Goal: Task Accomplishment & Management: Use online tool/utility

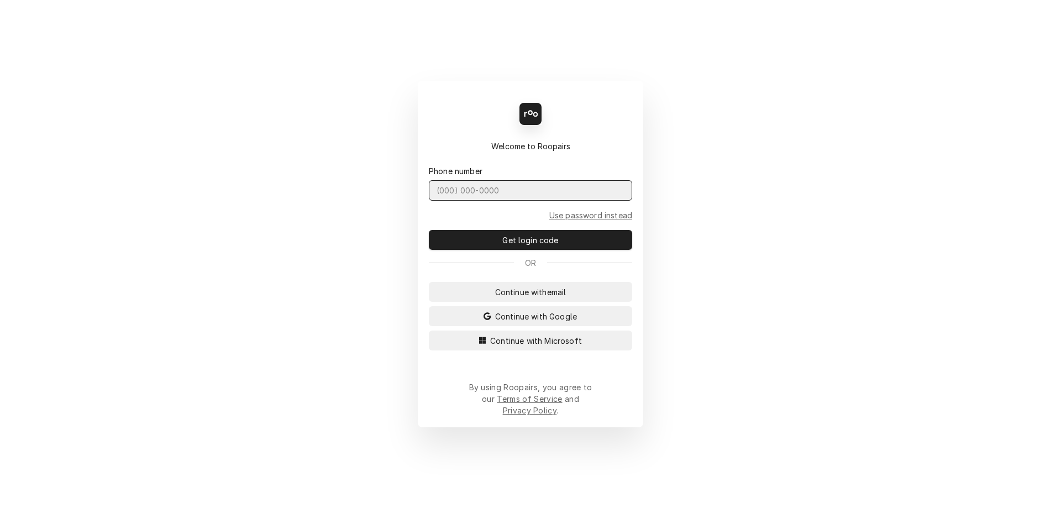
click at [496, 198] on input "Dynamic Content Wrapper" at bounding box center [530, 190] width 203 height 20
type input "(401) 523-6494"
click at [429, 230] on button "Get login code" at bounding box center [530, 240] width 203 height 20
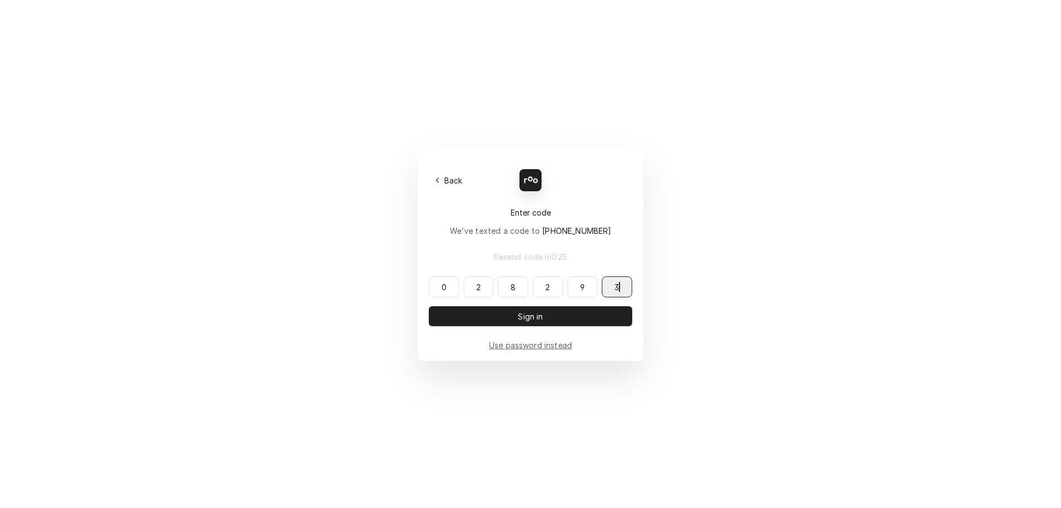
type input "028293"
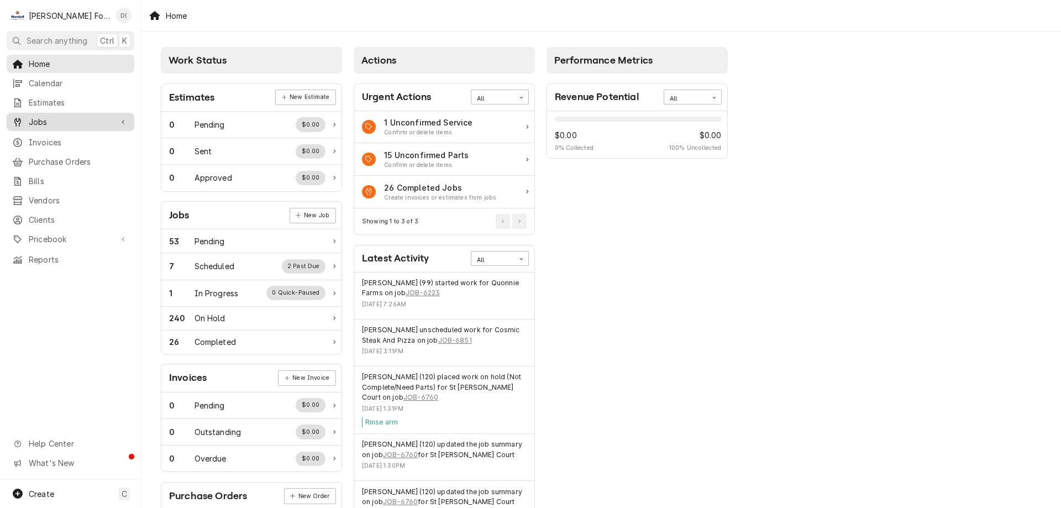
click at [58, 123] on span "Jobs" at bounding box center [70, 122] width 83 height 12
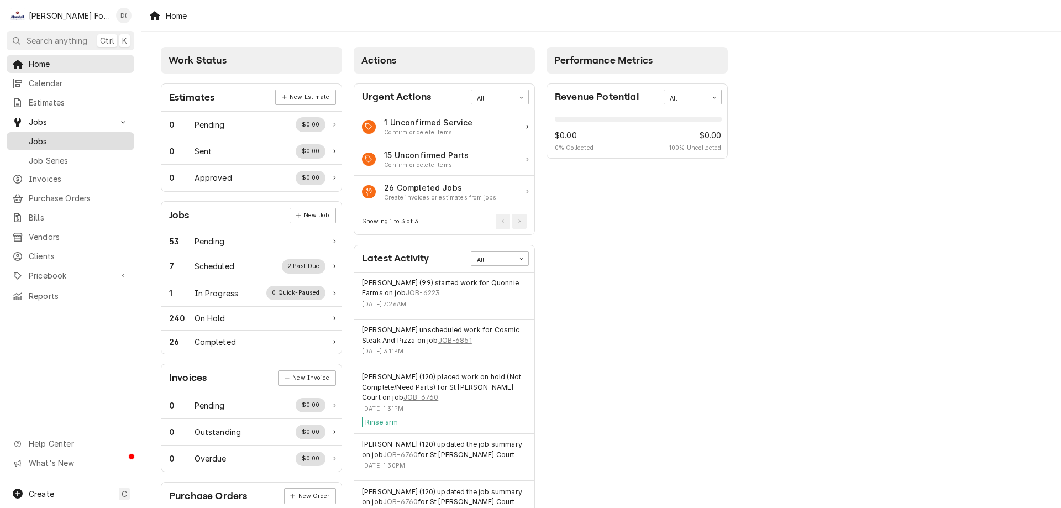
click at [57, 135] on span "Jobs" at bounding box center [79, 141] width 100 height 12
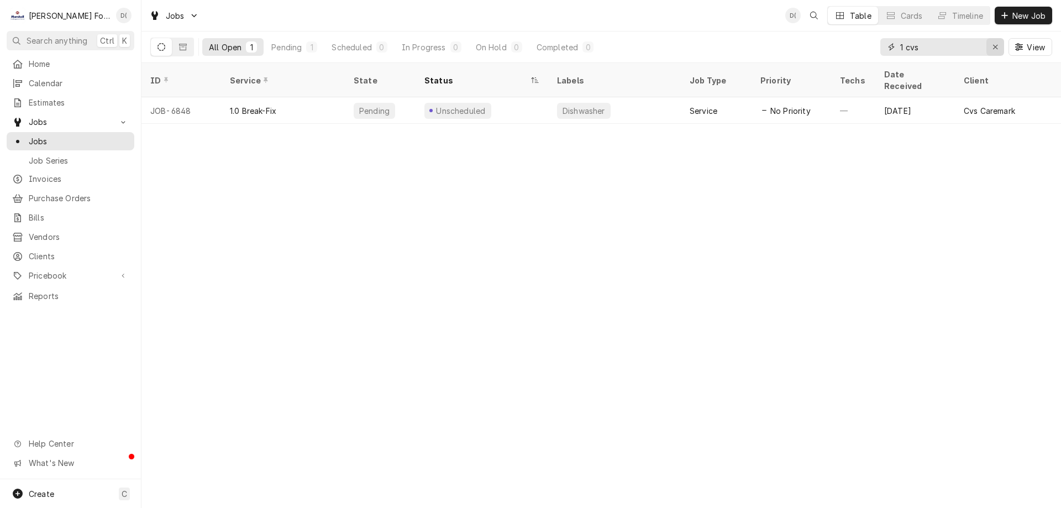
click at [994, 47] on icon "Erase input" at bounding box center [995, 47] width 4 height 4
